Goal: Find specific page/section: Find specific page/section

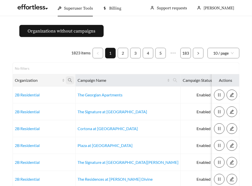
click at [70, 81] on icon "search" at bounding box center [70, 80] width 5 height 5
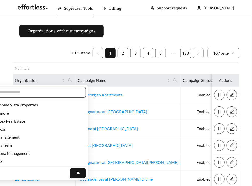
click at [56, 92] on input "text" at bounding box center [37, 92] width 86 height 6
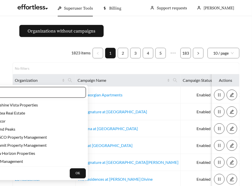
type input "*"
click at [32, 89] on input "*" at bounding box center [37, 92] width 86 height 6
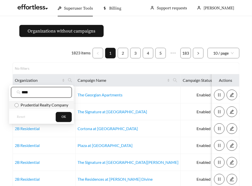
type input "****"
click at [28, 103] on span "Prudential Realty Company" at bounding box center [44, 104] width 50 height 5
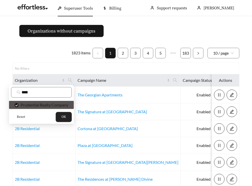
click at [65, 115] on span "OK" at bounding box center [64, 116] width 5 height 5
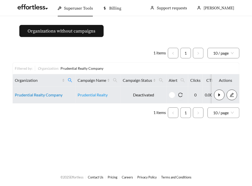
click at [38, 93] on link "Prudential Realty Company" at bounding box center [39, 94] width 48 height 5
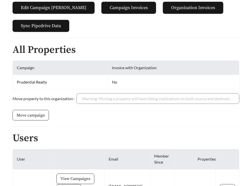
scroll to position [121, 0]
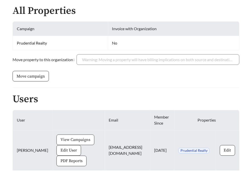
click at [61, 138] on span "View Campaigns" at bounding box center [76, 140] width 30 height 6
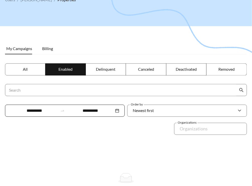
scroll to position [73, 0]
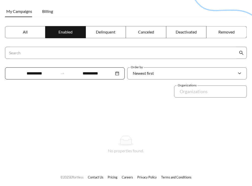
click at [26, 32] on span "All" at bounding box center [25, 31] width 5 height 5
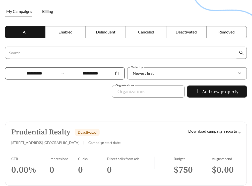
click at [55, 151] on link "Prudential Realty Deactivated [STREET_ADDRESS] | Campaign start date: Download …" at bounding box center [126, 154] width 242 height 64
